Goal: Communication & Community: Answer question/provide support

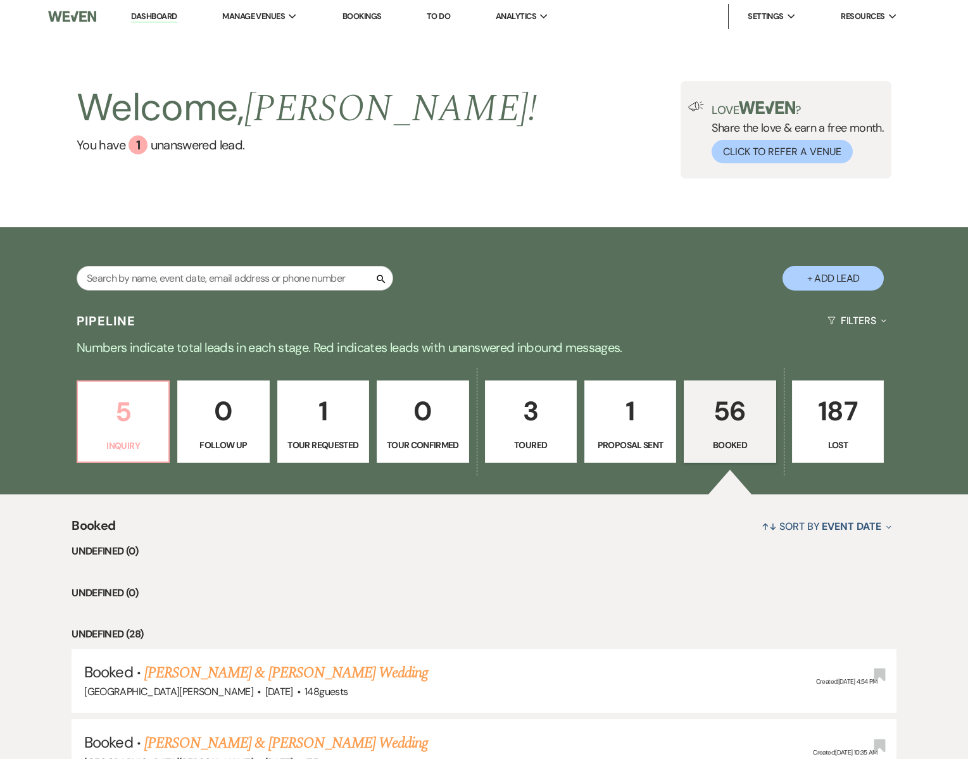
click at [124, 439] on p "Inquiry" at bounding box center [122, 446] width 75 height 14
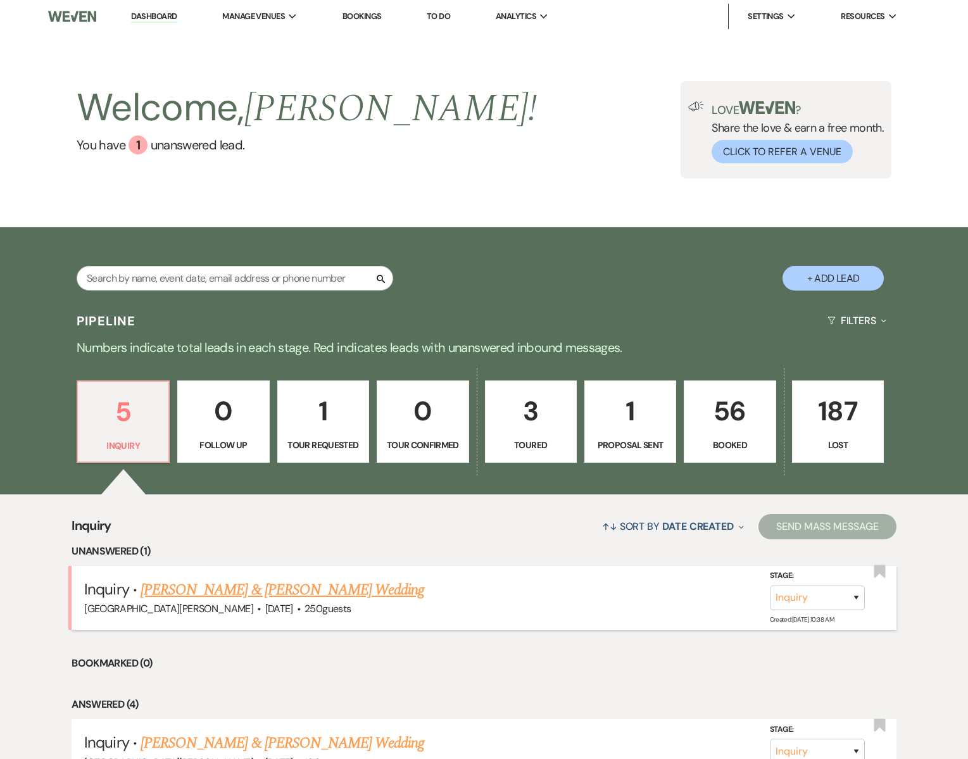
click at [233, 594] on link "[PERSON_NAME] & [PERSON_NAME] Wedding" at bounding box center [283, 590] width 284 height 23
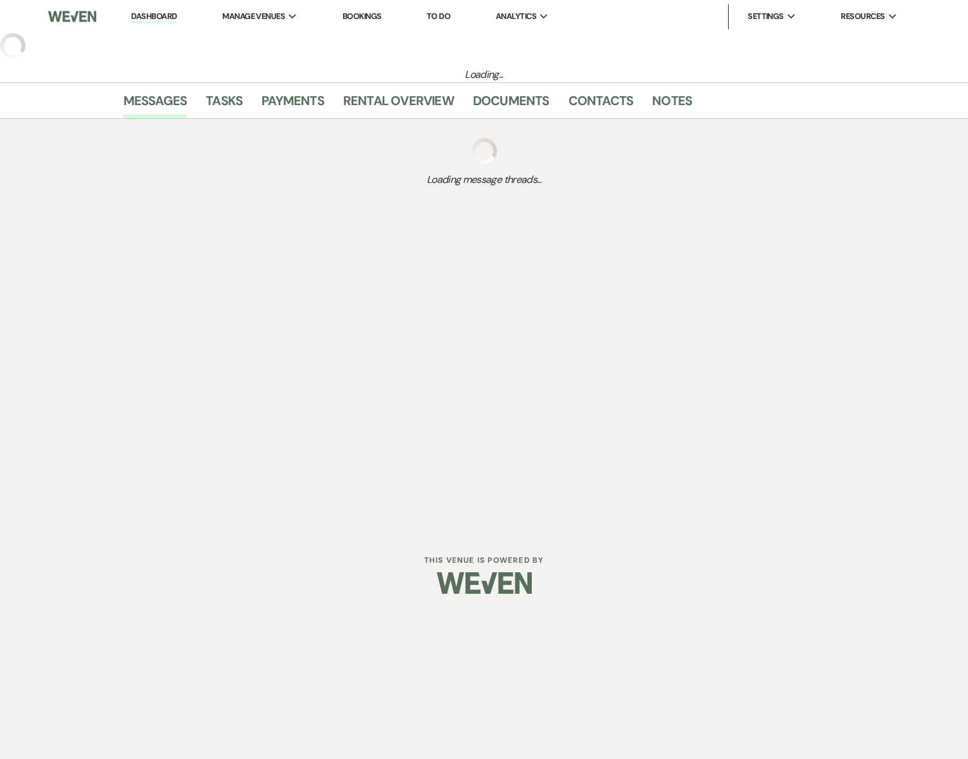
select select "5"
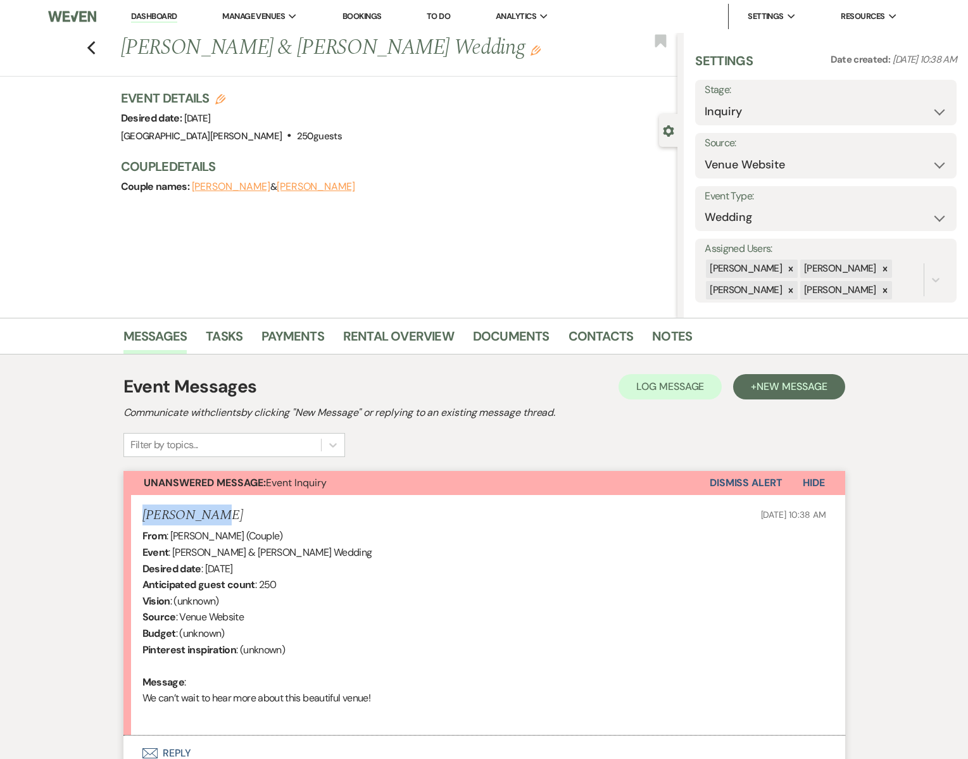
drag, startPoint x: 208, startPoint y: 515, endPoint x: 141, endPoint y: 510, distance: 66.7
click at [141, 510] on li "[PERSON_NAME] [DATE] 10:38 AM From : [PERSON_NAME] (Couple) Event : [PERSON_NAM…" at bounding box center [484, 615] width 722 height 241
copy h5 "[PERSON_NAME]"
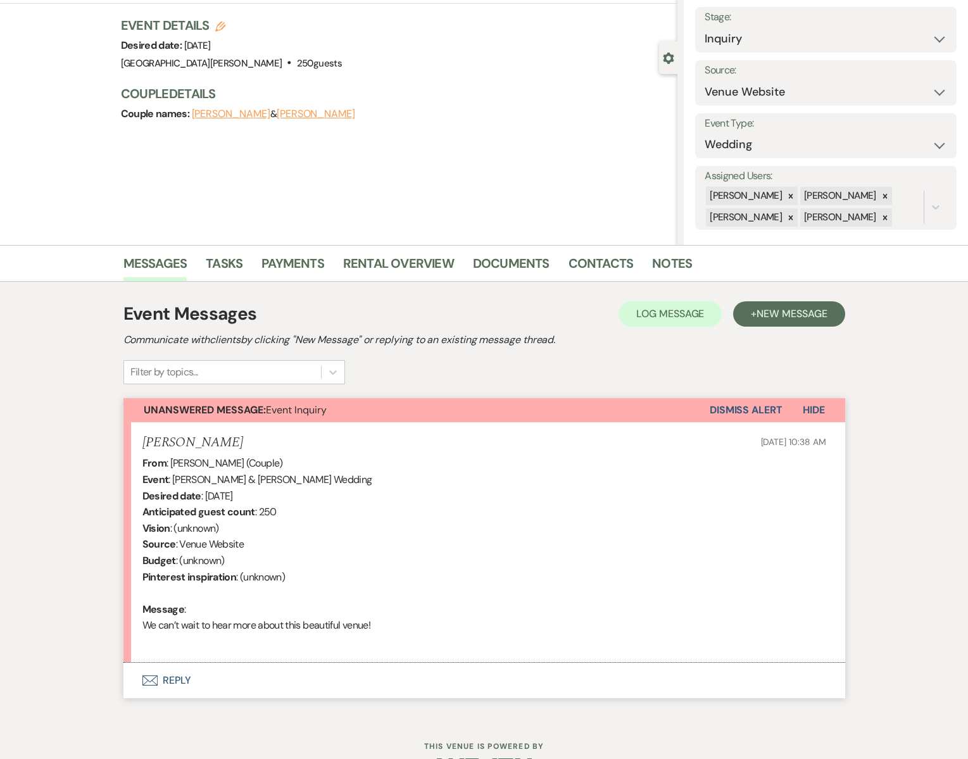
click at [97, 391] on div "Messages Tasks Payments Rental Overview Documents Contacts Notes Event Messages…" at bounding box center [484, 481] width 968 height 472
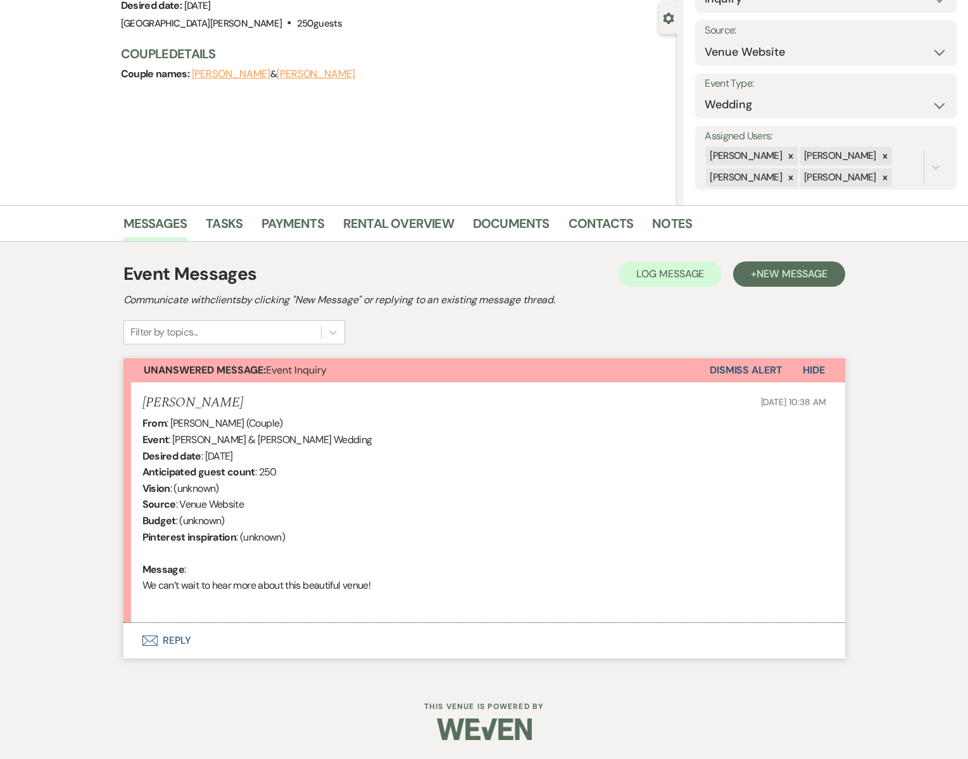
click at [162, 641] on button "Envelope Reply" at bounding box center [484, 640] width 722 height 35
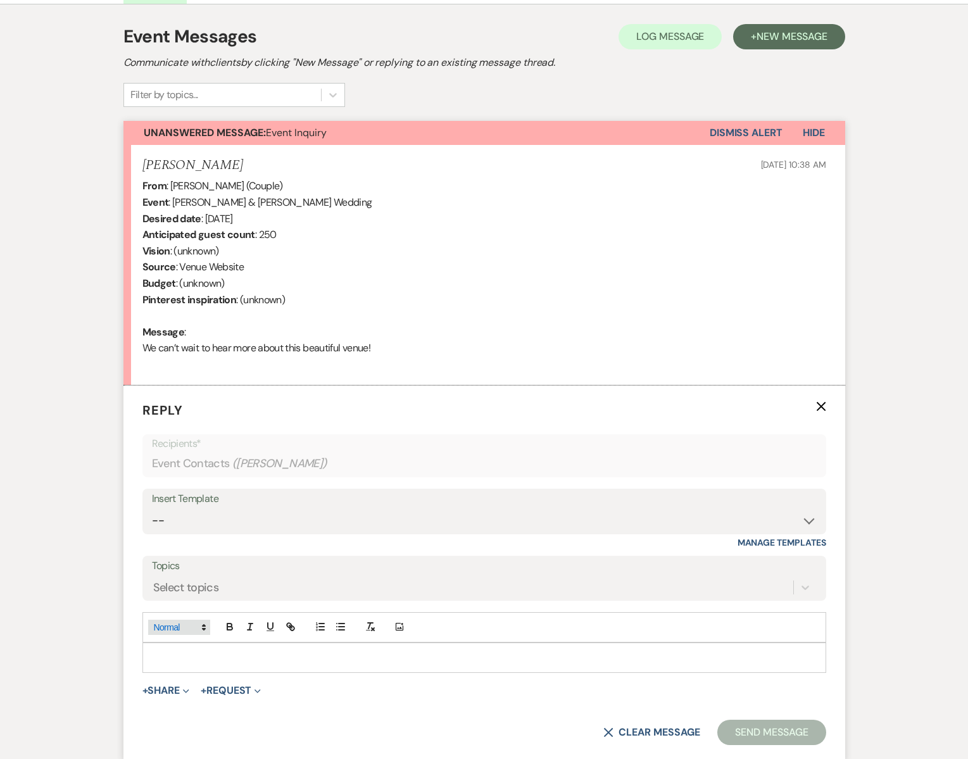
scroll to position [354, 0]
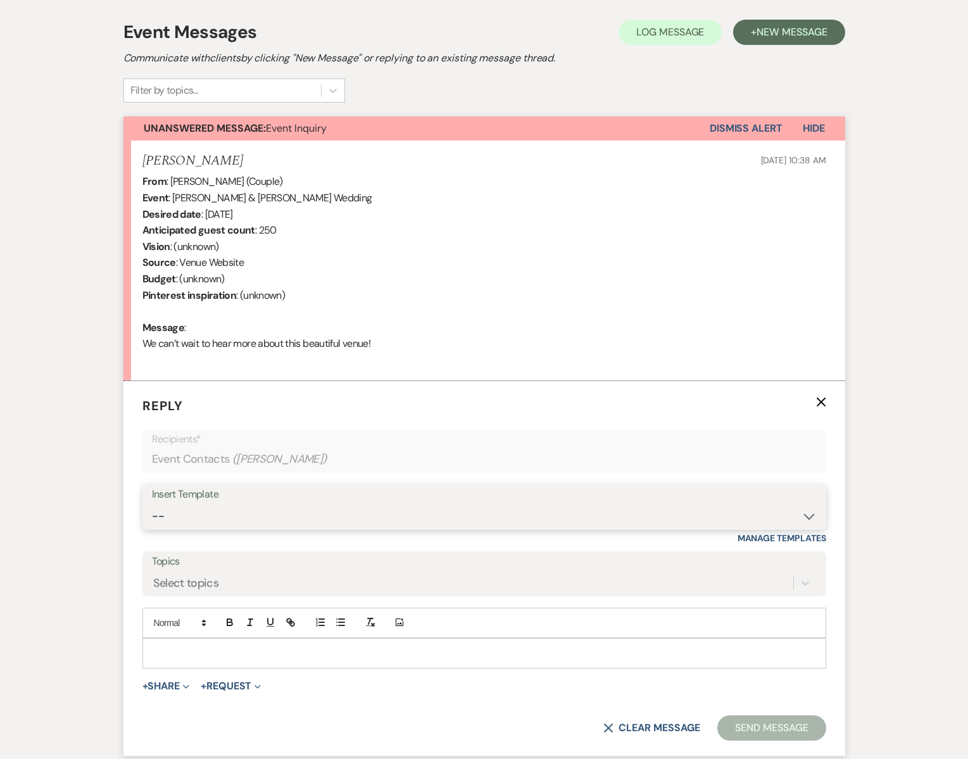
click at [187, 508] on select "-- Subject: So Great to Meet You at South Glen Farm! Subject: 🎉 Let’s Make It O…" at bounding box center [484, 516] width 665 height 25
select select "3613"
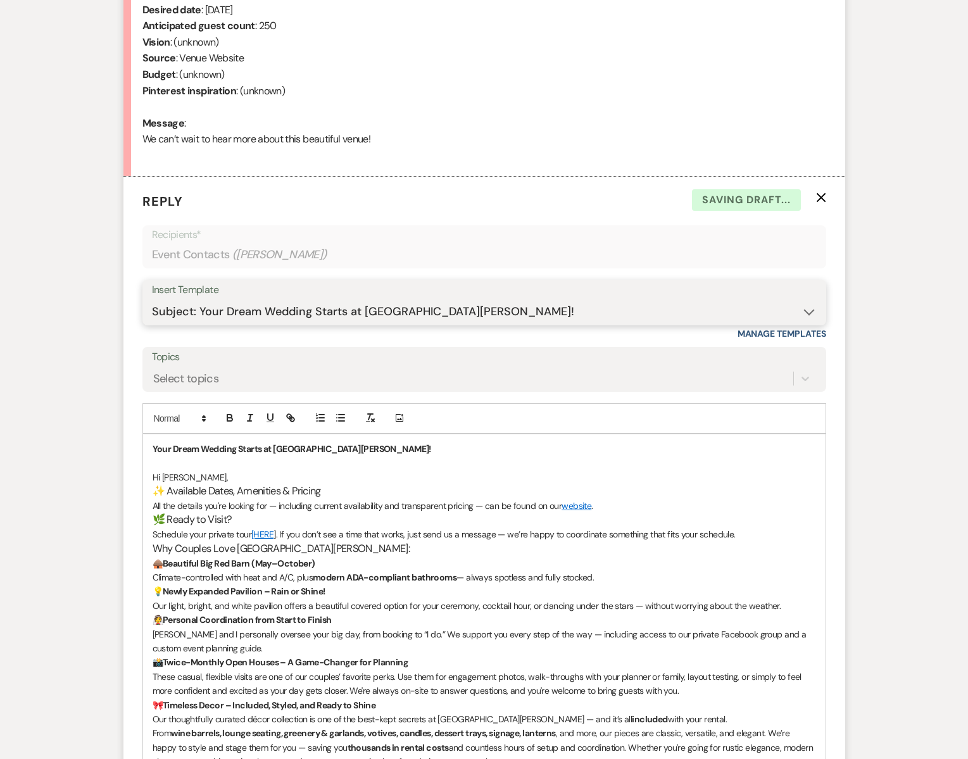
scroll to position [569, 0]
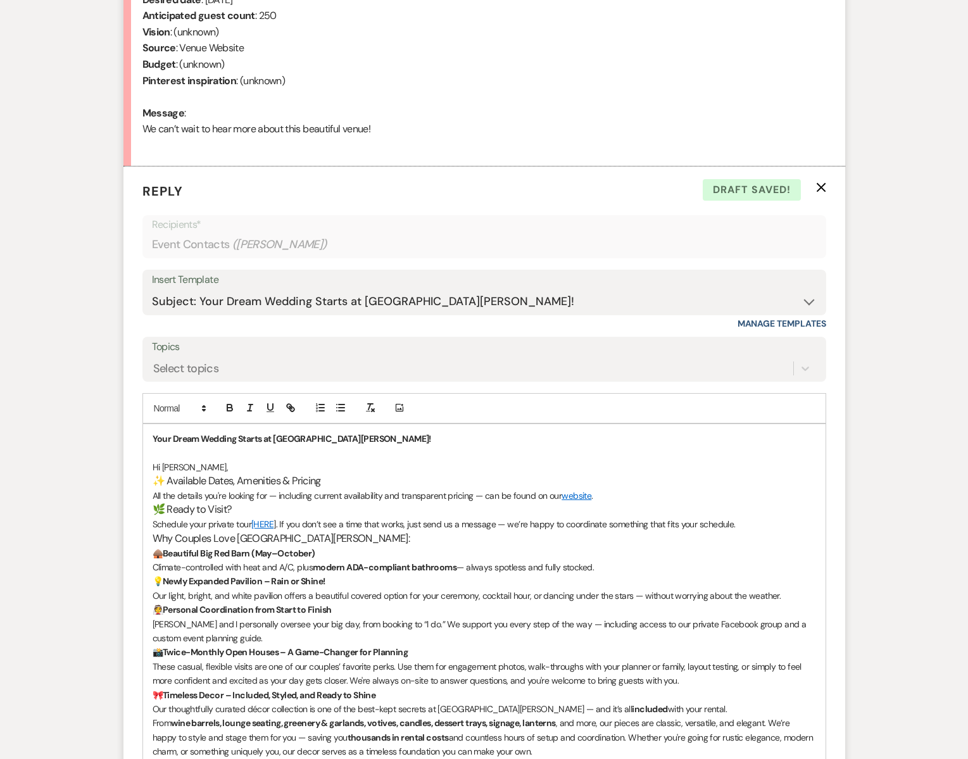
click at [177, 466] on span "Hi Kobi," at bounding box center [190, 466] width 75 height 11
click at [537, 497] on p "All the details you're looking for — including current availability and transpa…" at bounding box center [484, 496] width 663 height 14
click at [224, 467] on p "Hi Kobi & Logan," at bounding box center [484, 467] width 663 height 14
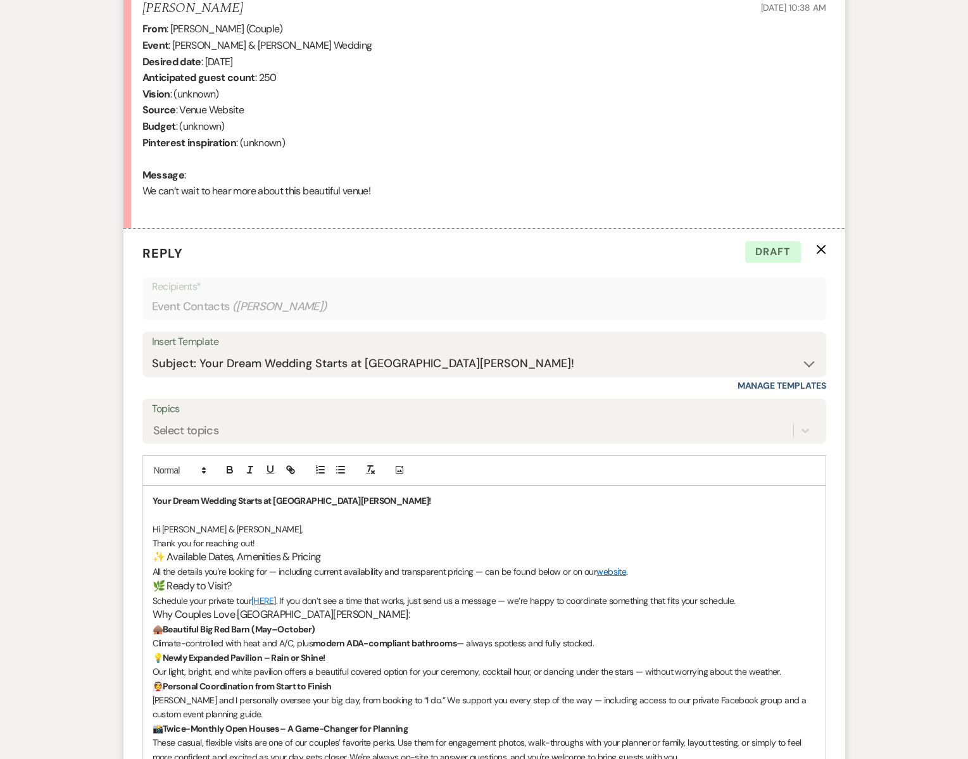
scroll to position [508, 0]
click at [611, 573] on link "website" at bounding box center [611, 570] width 30 height 11
click at [666, 556] on h3 "✨ Available Dates, Amenities & Pricing" at bounding box center [484, 556] width 663 height 15
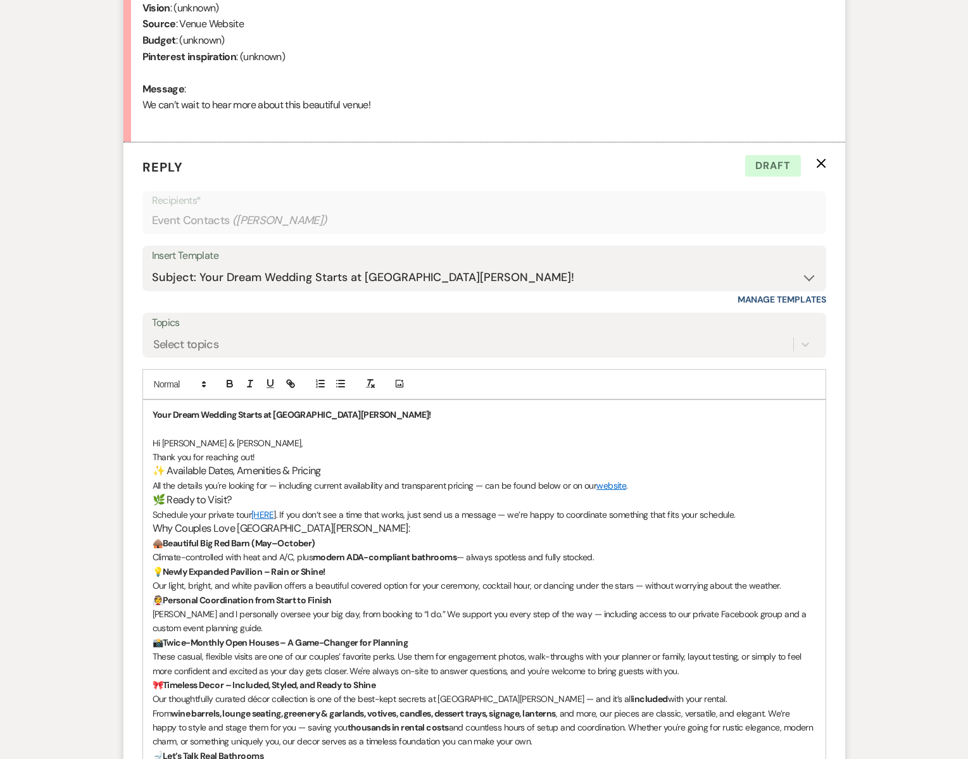
scroll to position [573, 0]
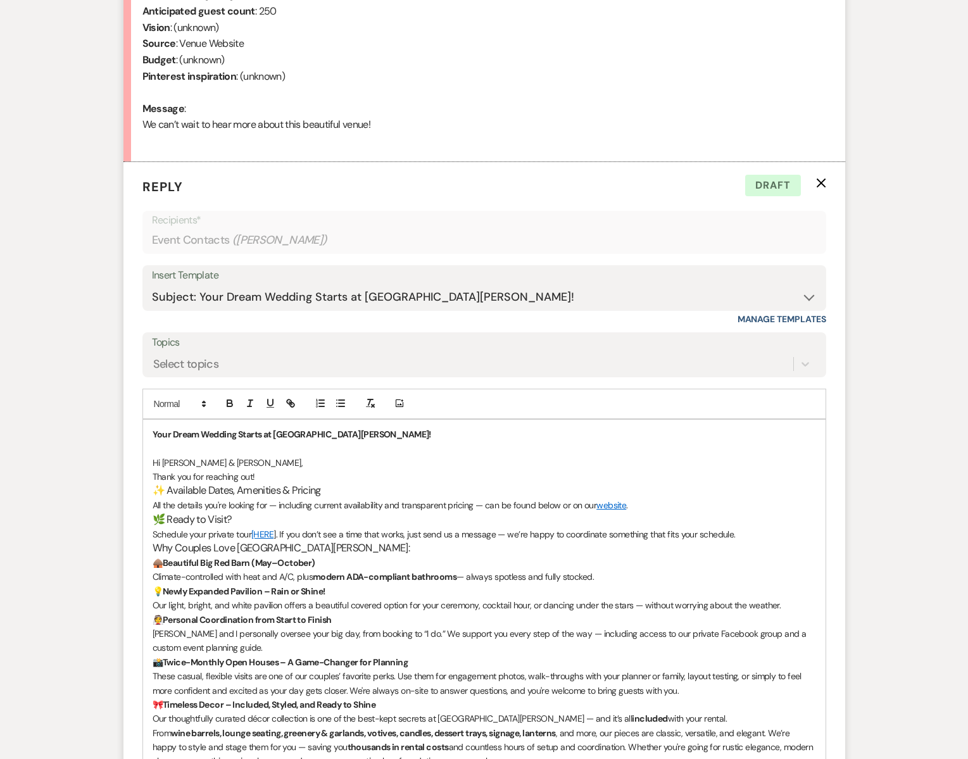
click at [386, 506] on p "All the details you're looking for — including current availability and transpa…" at bounding box center [484, 505] width 663 height 14
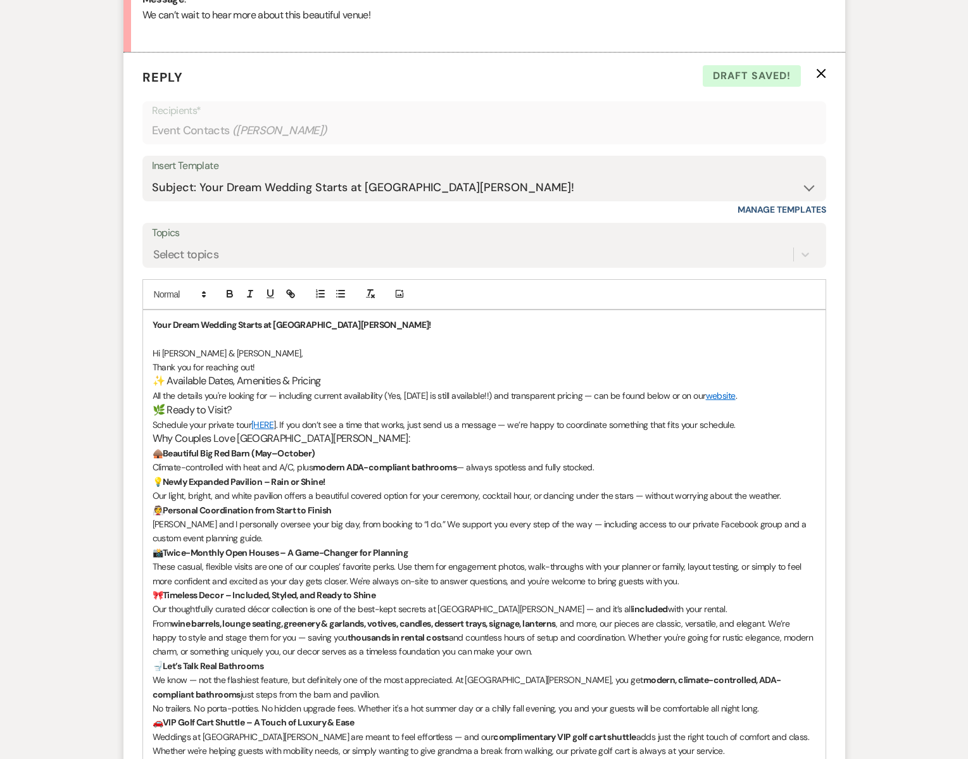
scroll to position [699, 0]
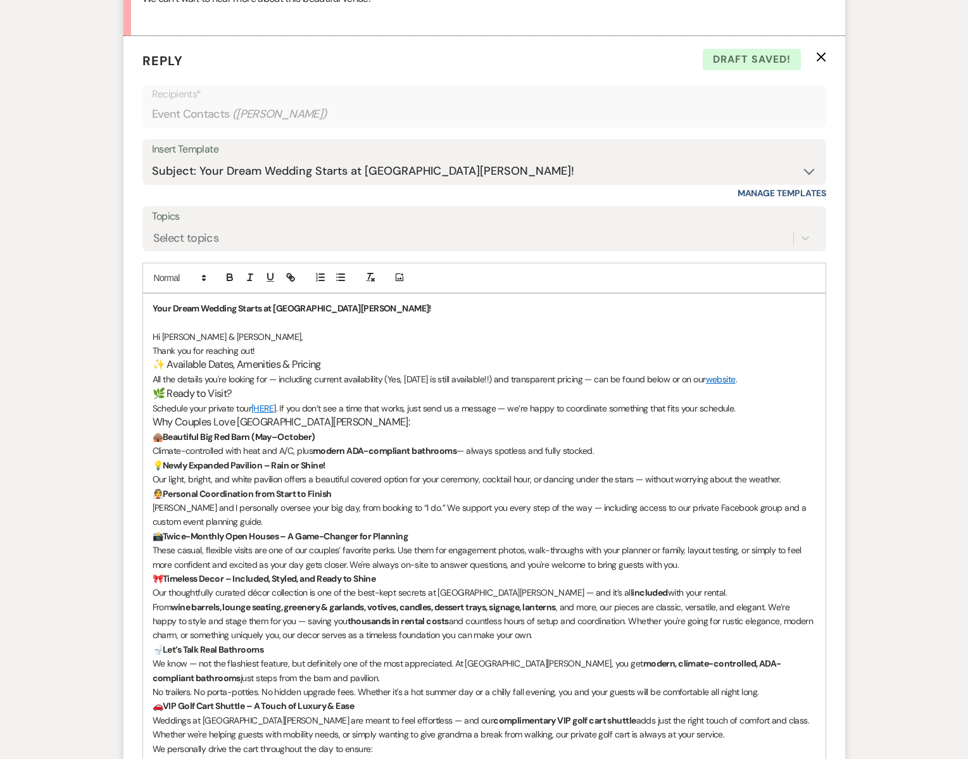
click at [454, 378] on p "All the details you're looking for — including current availability (Yes, Octob…" at bounding box center [484, 379] width 663 height 14
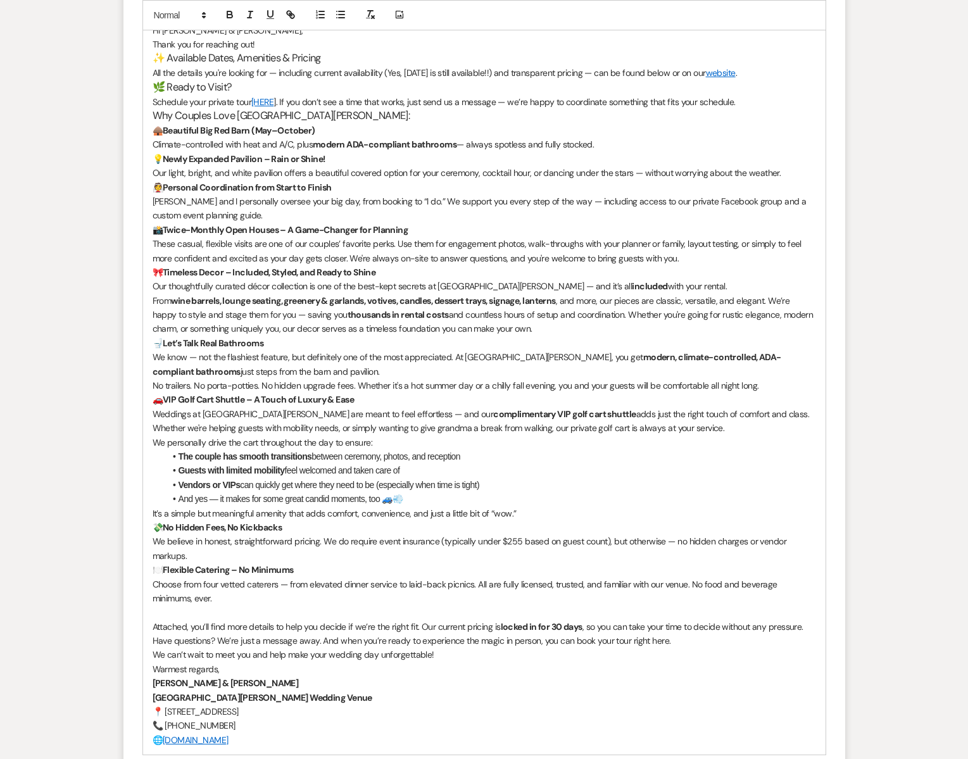
scroll to position [1266, 0]
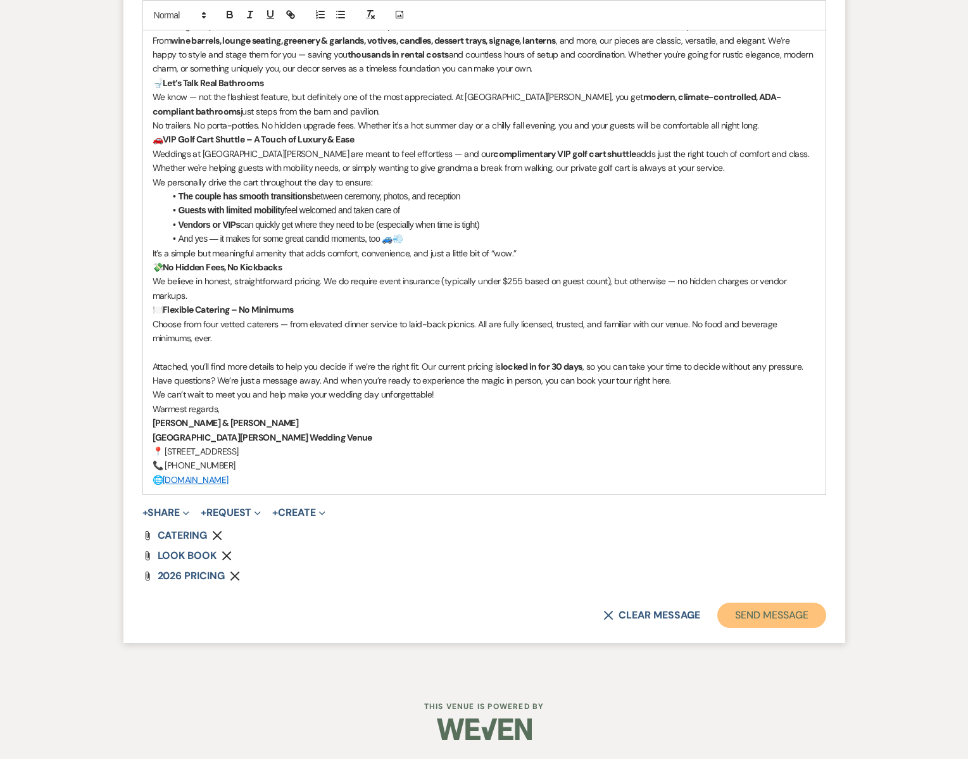
click at [763, 615] on button "Send Message" at bounding box center [771, 615] width 108 height 25
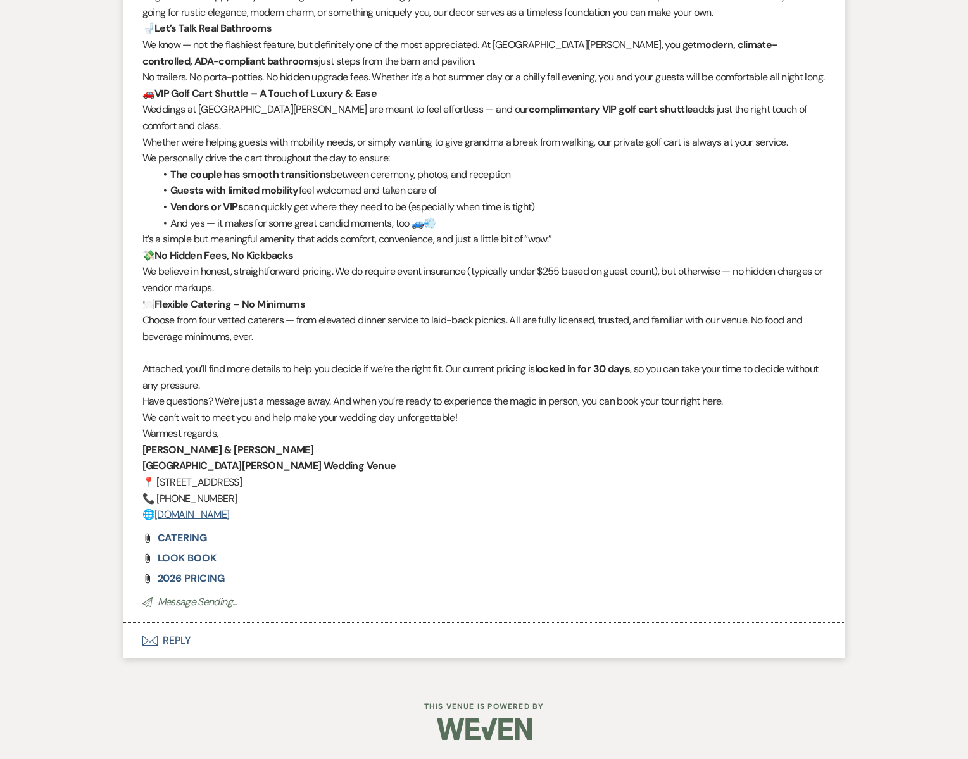
scroll to position [1199, 0]
